Goal: Information Seeking & Learning: Learn about a topic

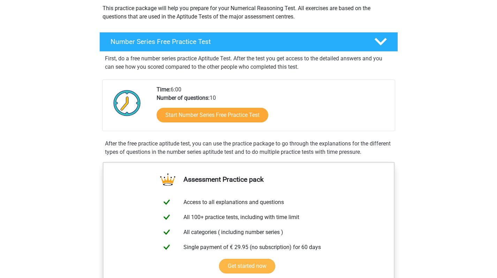
scroll to position [81, 0]
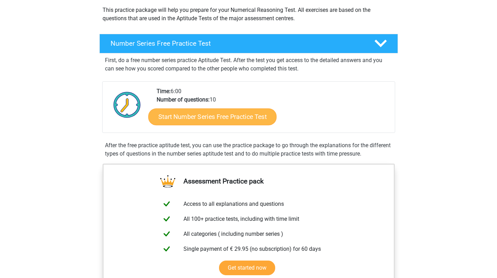
click at [234, 111] on link "Start Number Series Free Practice Test" at bounding box center [212, 116] width 128 height 17
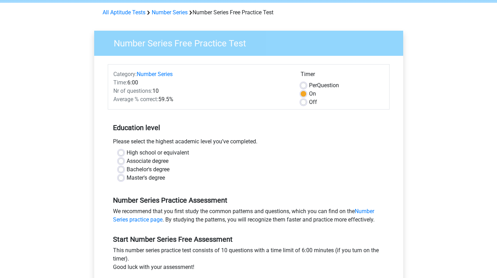
scroll to position [26, 0]
click at [127, 170] on label "Bachelor's degree" at bounding box center [148, 170] width 43 height 8
click at [120, 170] on input "Bachelor's degree" at bounding box center [121, 169] width 6 height 7
radio input "true"
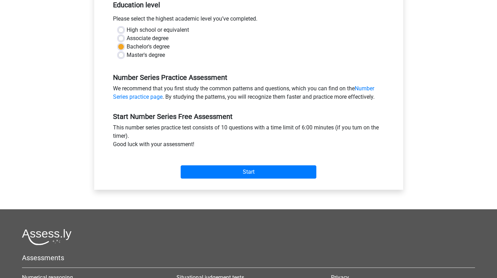
scroll to position [178, 0]
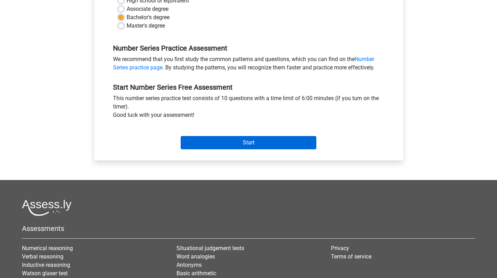
click at [234, 143] on input "Start" at bounding box center [249, 142] width 136 height 13
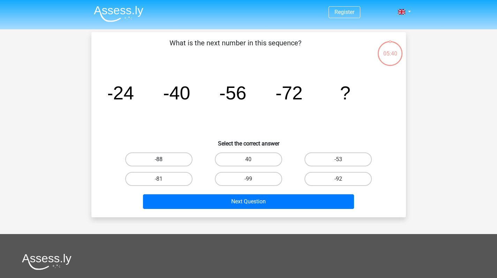
click at [176, 158] on label "-88" at bounding box center [158, 159] width 67 height 14
click at [163, 159] on input "-88" at bounding box center [161, 161] width 5 height 5
radio input "true"
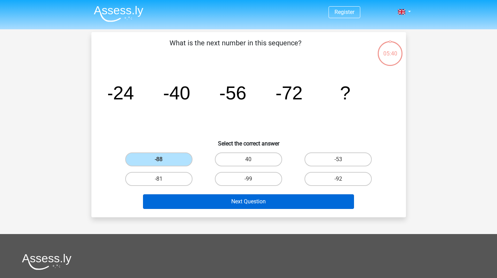
click at [237, 199] on button "Next Question" at bounding box center [248, 201] width 211 height 15
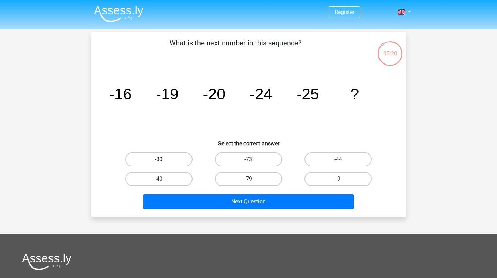
click at [170, 159] on label "-30" at bounding box center [158, 159] width 67 height 14
click at [163, 159] on input "-30" at bounding box center [161, 161] width 5 height 5
radio input "true"
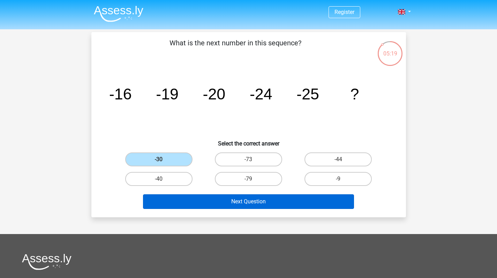
click at [235, 196] on button "Next Question" at bounding box center [248, 201] width 211 height 15
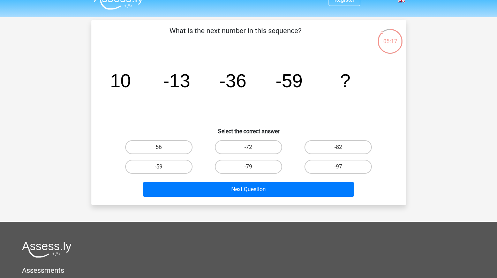
scroll to position [6, 0]
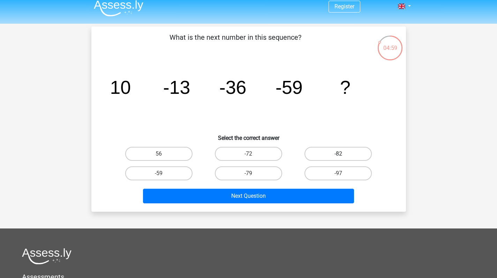
click at [351, 149] on label "-82" at bounding box center [337, 154] width 67 height 14
click at [343, 154] on input "-82" at bounding box center [340, 156] width 5 height 5
radio input "true"
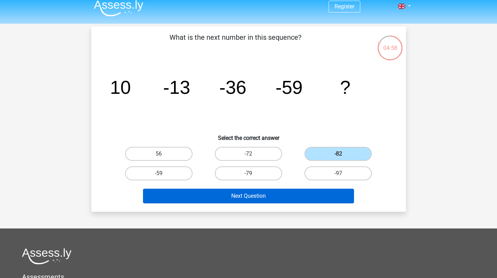
click at [290, 193] on button "Next Question" at bounding box center [248, 196] width 211 height 15
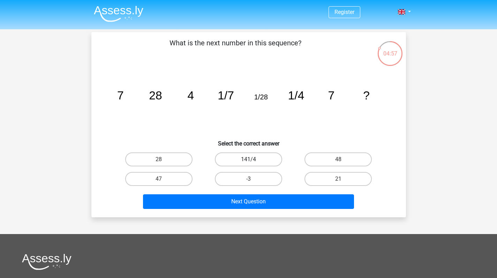
scroll to position [0, 0]
click at [186, 157] on label "28" at bounding box center [158, 159] width 67 height 14
click at [163, 159] on input "28" at bounding box center [161, 161] width 5 height 5
radio input "true"
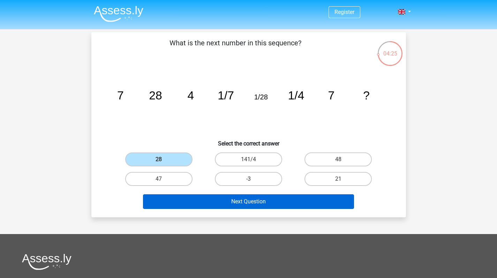
click at [219, 201] on button "Next Question" at bounding box center [248, 201] width 211 height 15
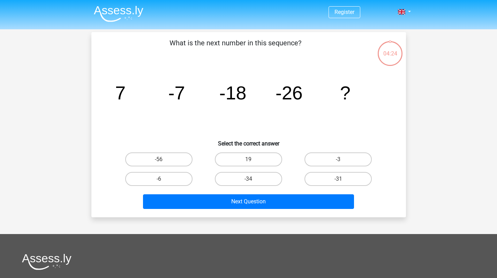
scroll to position [32, 0]
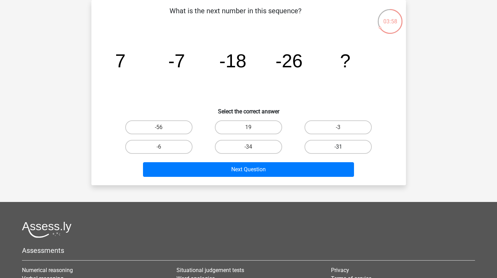
click at [323, 149] on label "-31" at bounding box center [337, 147] width 67 height 14
click at [338, 149] on input "-31" at bounding box center [340, 149] width 5 height 5
radio input "true"
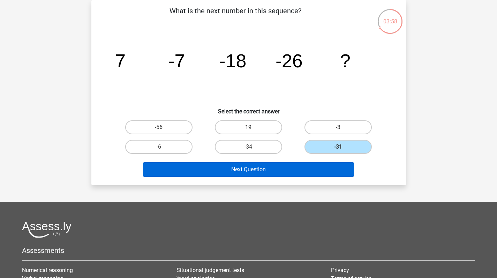
click at [299, 172] on button "Next Question" at bounding box center [248, 169] width 211 height 15
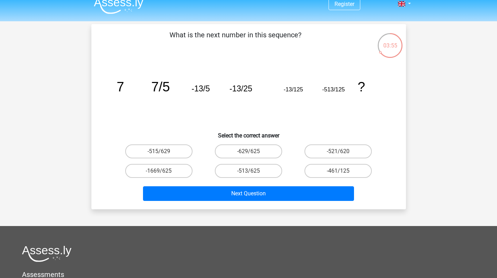
scroll to position [9, 0]
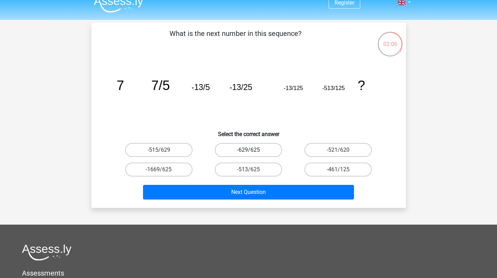
click at [264, 149] on label "-629/625" at bounding box center [248, 150] width 67 height 14
click at [253, 150] on input "-629/625" at bounding box center [250, 152] width 5 height 5
radio input "true"
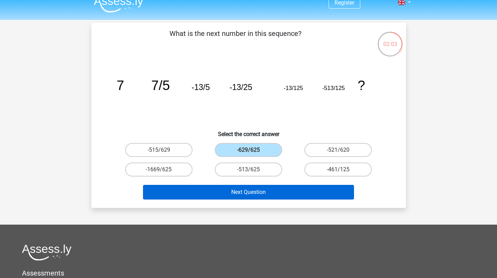
click at [258, 188] on button "Next Question" at bounding box center [248, 192] width 211 height 15
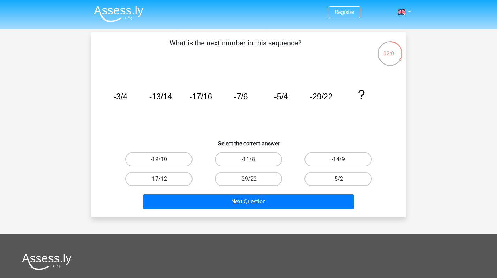
scroll to position [0, 0]
click at [362, 96] on tspan "?" at bounding box center [360, 94] width 7 height 15
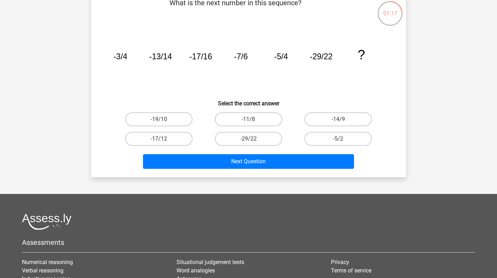
scroll to position [40, 0]
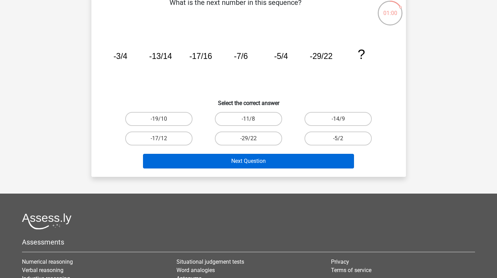
click at [263, 159] on button "Next Question" at bounding box center [248, 161] width 211 height 15
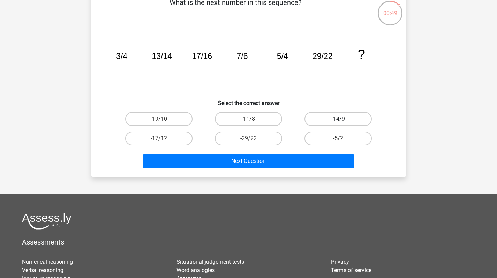
click at [348, 123] on label "-14/9" at bounding box center [337, 119] width 67 height 14
click at [343, 123] on input "-14/9" at bounding box center [340, 121] width 5 height 5
radio input "true"
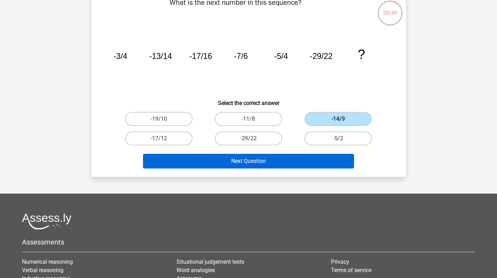
click at [283, 161] on button "Next Question" at bounding box center [248, 161] width 211 height 15
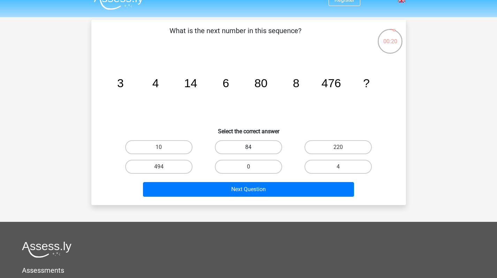
scroll to position [10, 0]
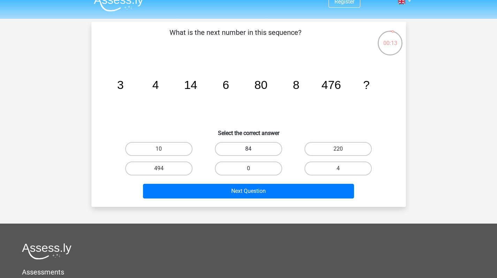
click at [264, 149] on label "84" at bounding box center [248, 149] width 67 height 14
click at [253, 149] on input "84" at bounding box center [250, 151] width 5 height 5
radio input "true"
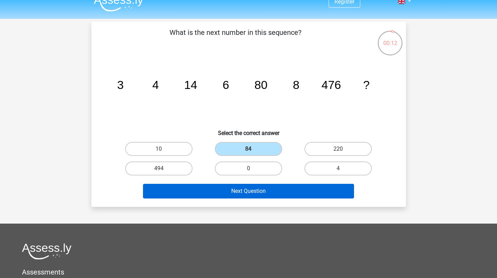
click at [276, 188] on button "Next Question" at bounding box center [248, 191] width 211 height 15
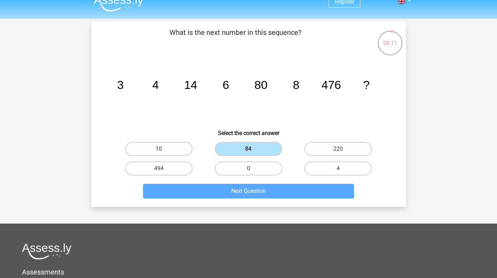
scroll to position [32, 0]
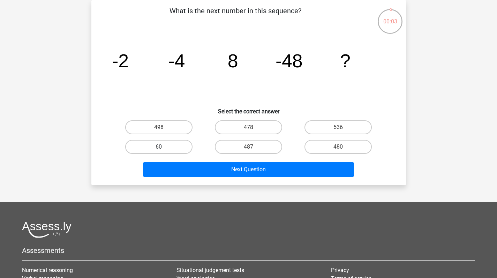
click at [170, 142] on label "60" at bounding box center [158, 147] width 67 height 14
click at [163, 147] on input "60" at bounding box center [161, 149] width 5 height 5
radio input "true"
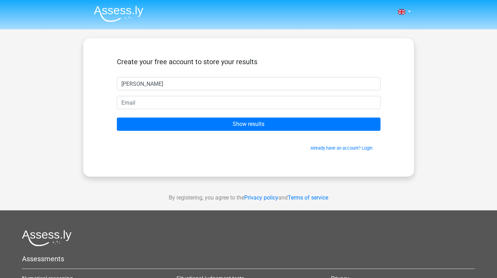
type input "[PERSON_NAME]"
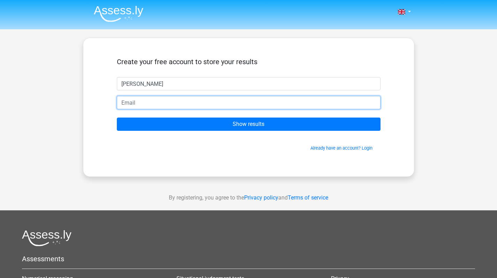
click at [259, 104] on input "email" at bounding box center [249, 102] width 264 height 13
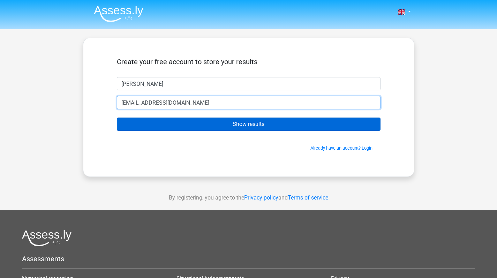
type input "[EMAIL_ADDRESS][DOMAIN_NAME]"
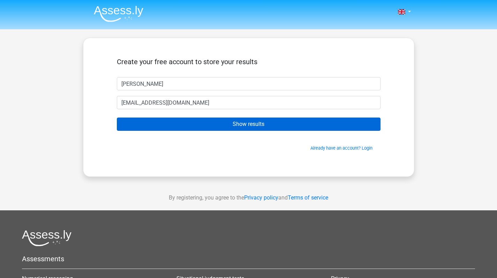
click at [259, 124] on input "Show results" at bounding box center [249, 123] width 264 height 13
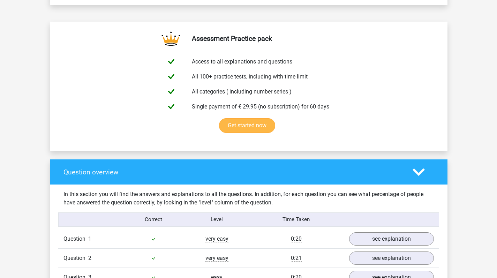
scroll to position [510, 0]
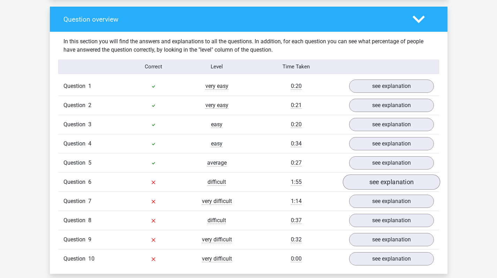
click at [375, 185] on link "see explanation" at bounding box center [390, 181] width 97 height 15
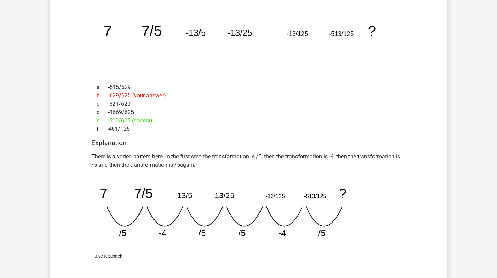
scroll to position [847, 0]
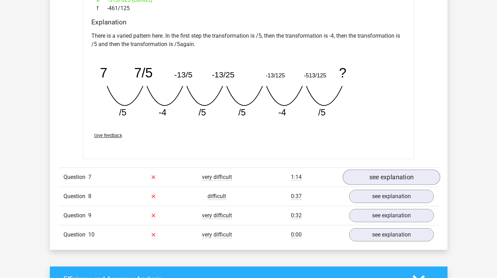
click at [376, 177] on link "see explanation" at bounding box center [390, 176] width 97 height 15
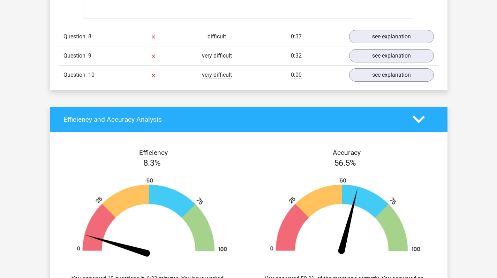
scroll to position [1427, 0]
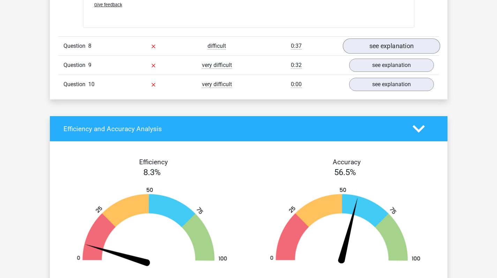
click at [381, 50] on link "see explanation" at bounding box center [390, 45] width 97 height 15
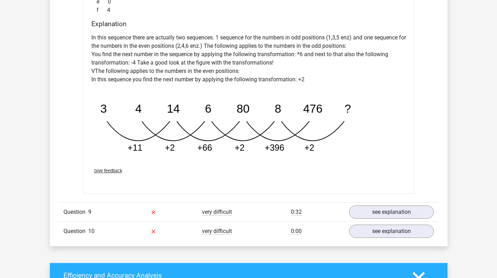
scroll to position [1644, 0]
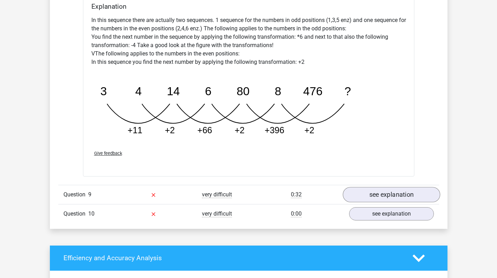
click at [413, 195] on link "see explanation" at bounding box center [390, 194] width 97 height 15
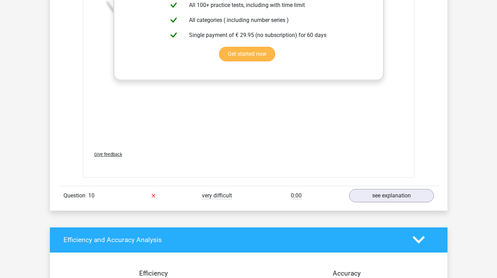
scroll to position [2137, 0]
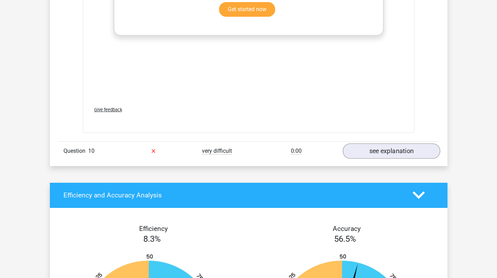
click at [383, 151] on link "see explanation" at bounding box center [390, 150] width 97 height 15
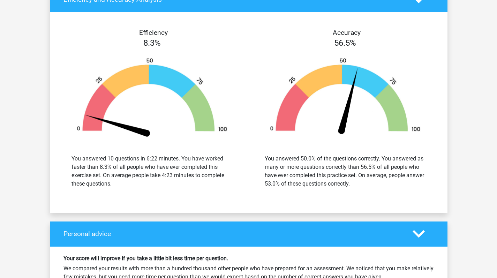
scroll to position [2860, 0]
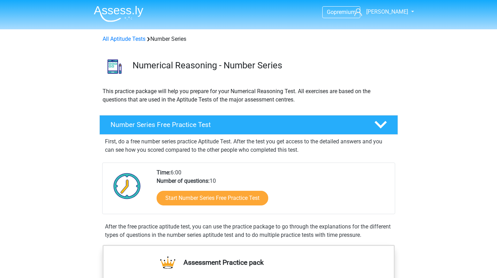
scroll to position [81, 0]
